Goal: Transaction & Acquisition: Purchase product/service

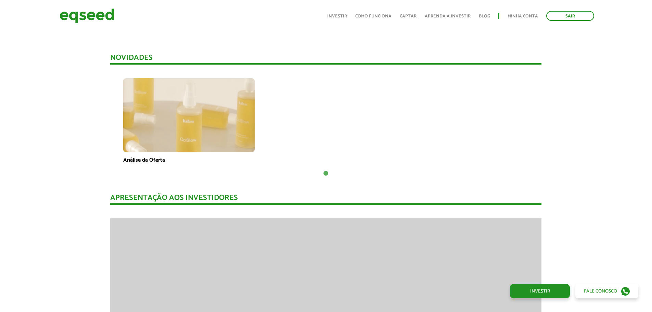
scroll to position [457, 0]
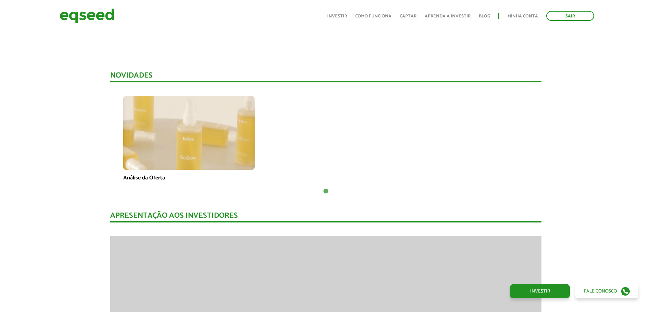
click at [206, 88] on div "Novidades Análise da Oferta 1" at bounding box center [325, 127] width 431 height 110
click at [211, 111] on img at bounding box center [188, 133] width 131 height 74
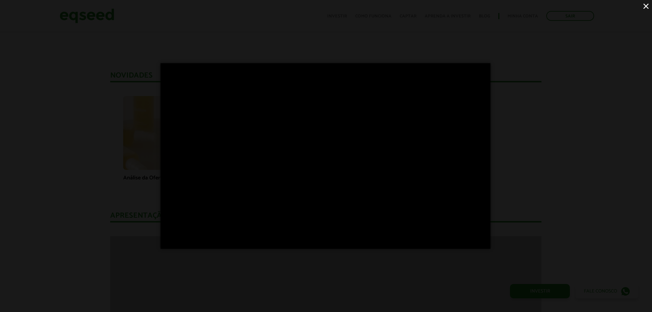
click at [641, 11] on div "×" at bounding box center [326, 156] width 652 height 312
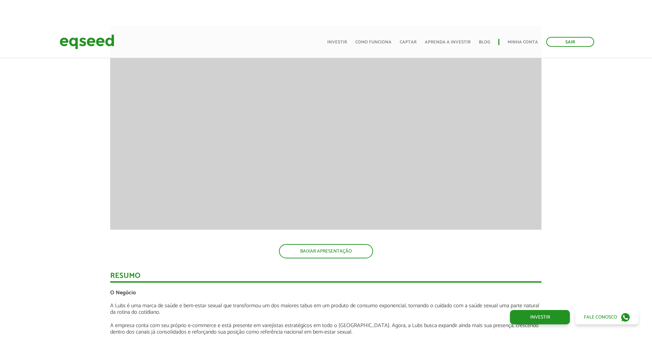
scroll to position [709, 0]
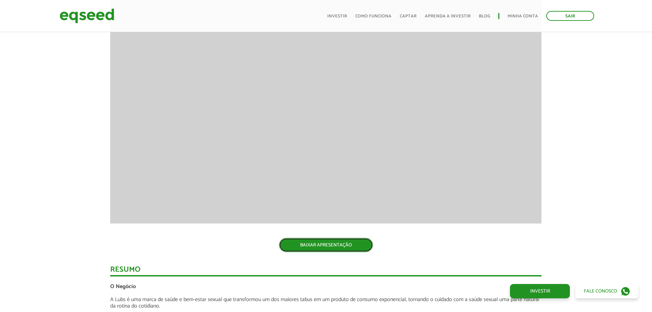
click at [303, 247] on link "BAIXAR APRESENTAÇÃO" at bounding box center [326, 245] width 94 height 14
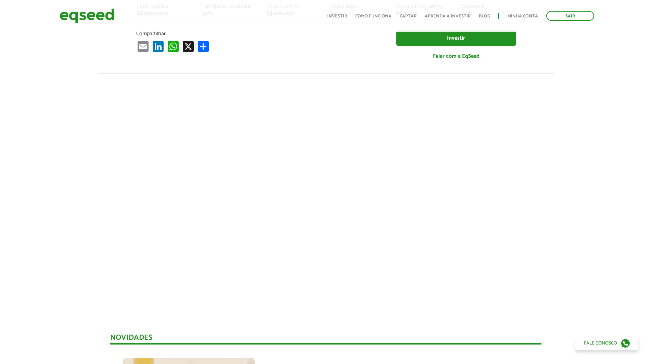
scroll to position [0, 0]
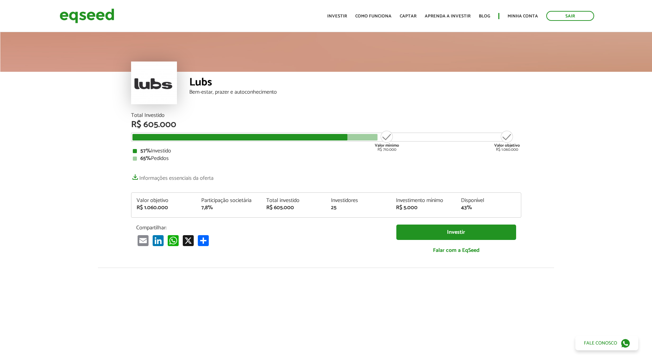
click at [128, 59] on div at bounding box center [326, 51] width 652 height 41
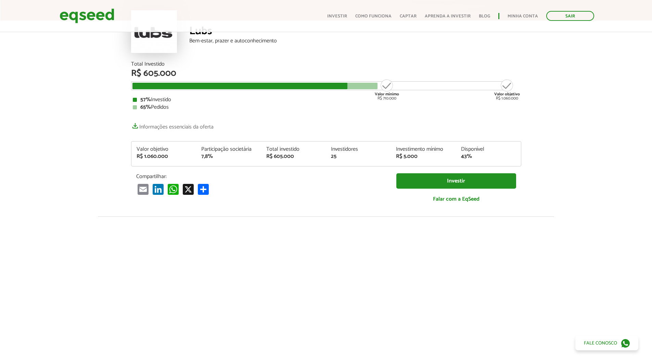
scroll to position [55, 0]
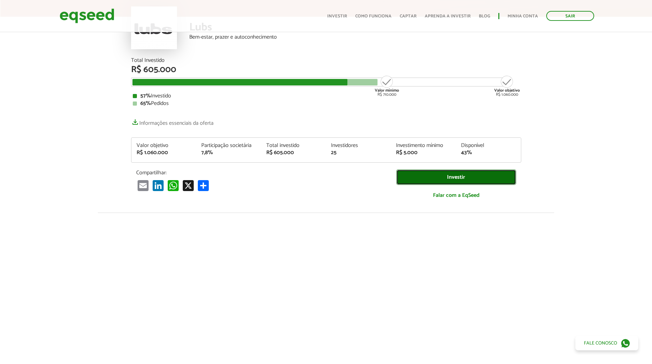
click at [460, 178] on link "Investir" at bounding box center [456, 177] width 120 height 15
click at [441, 182] on link "Investir" at bounding box center [456, 177] width 120 height 15
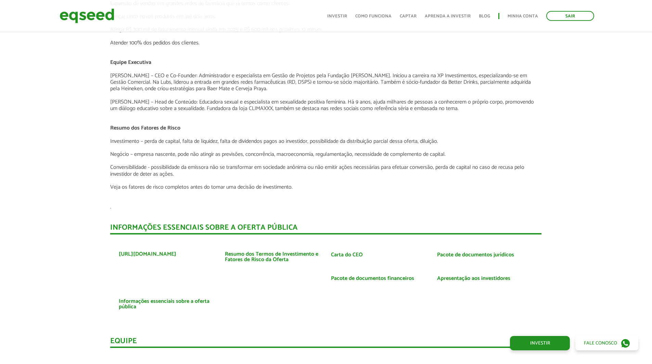
scroll to position [1028, 0]
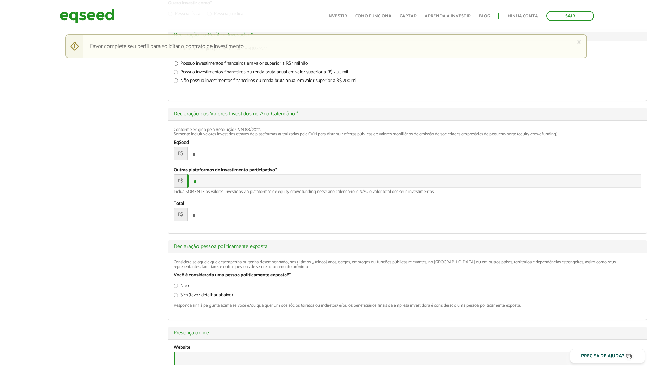
scroll to position [761, 0]
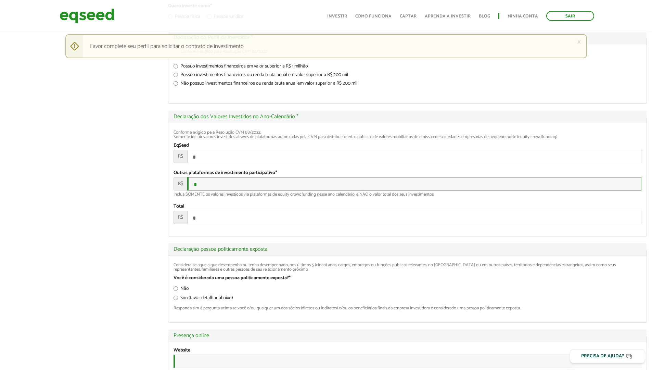
click at [230, 190] on input "*" at bounding box center [414, 183] width 454 height 13
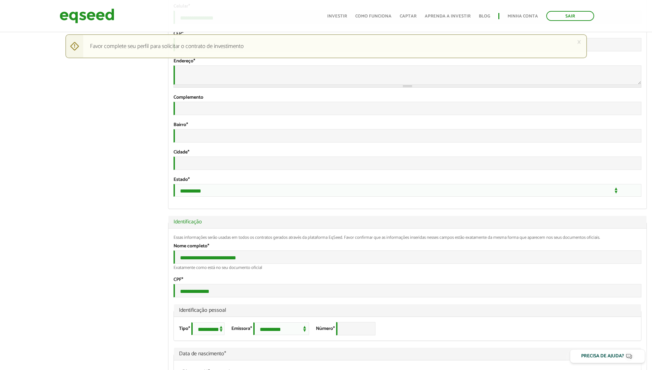
scroll to position [126, 0]
